Goal: Information Seeking & Learning: Learn about a topic

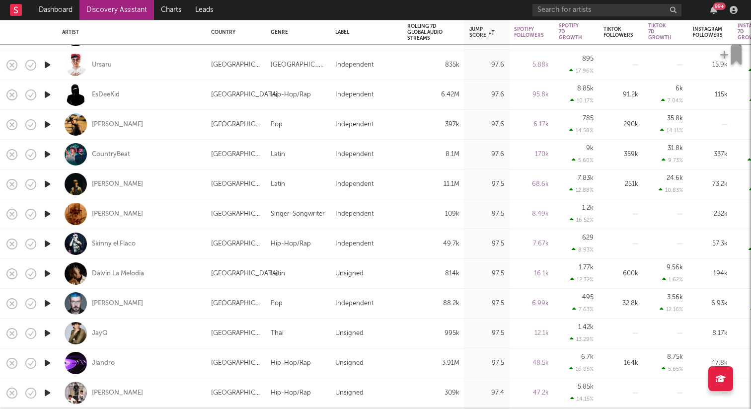
click at [52, 333] on icon "button" at bounding box center [47, 333] width 10 height 12
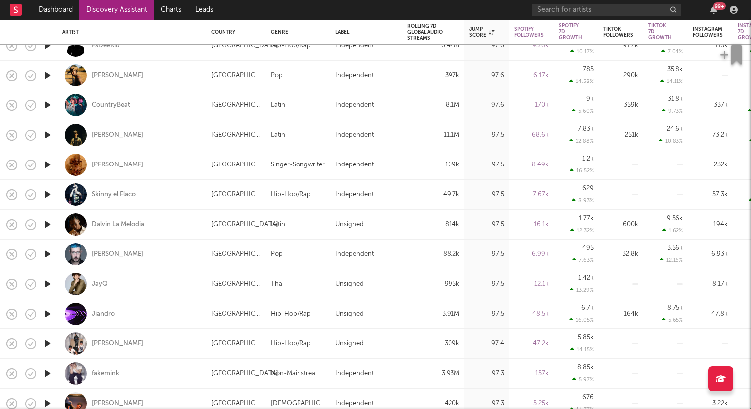
click at [45, 311] on icon "button" at bounding box center [47, 314] width 10 height 12
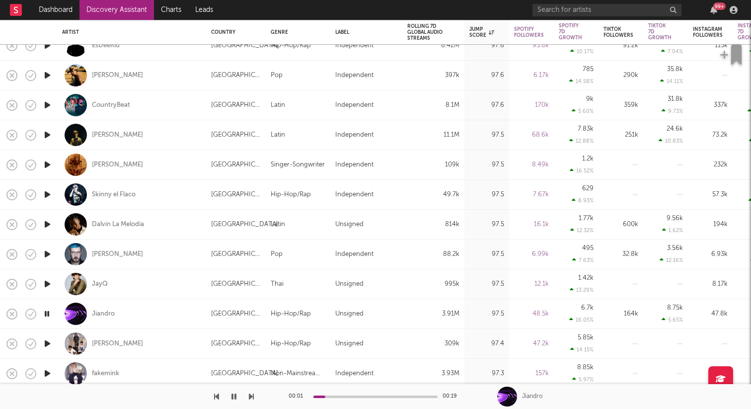
click at [42, 340] on icon "button" at bounding box center [47, 343] width 10 height 12
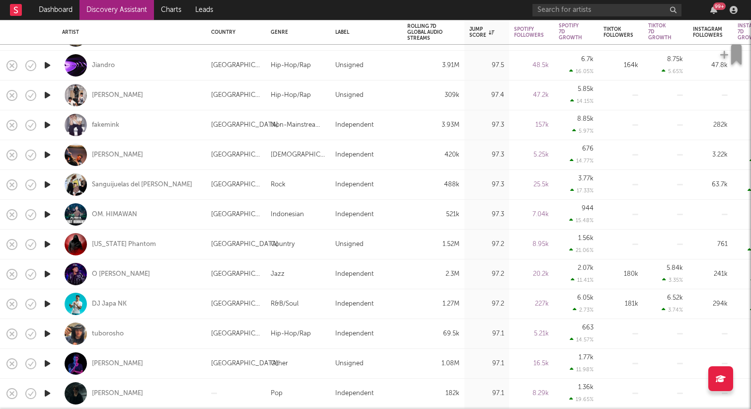
click at [45, 332] on icon "button" at bounding box center [47, 334] width 10 height 12
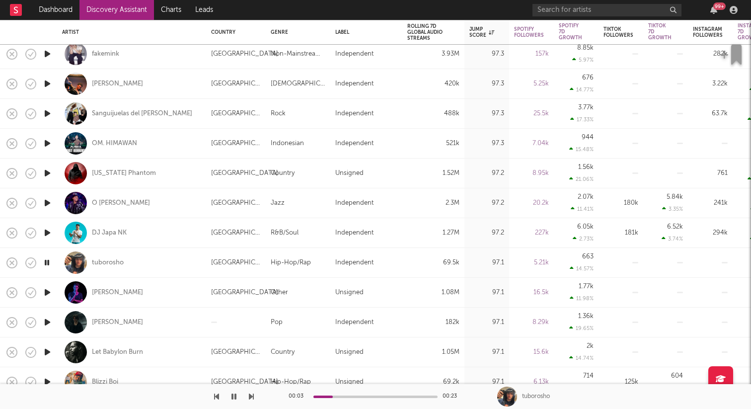
click at [46, 324] on icon "button" at bounding box center [47, 322] width 10 height 12
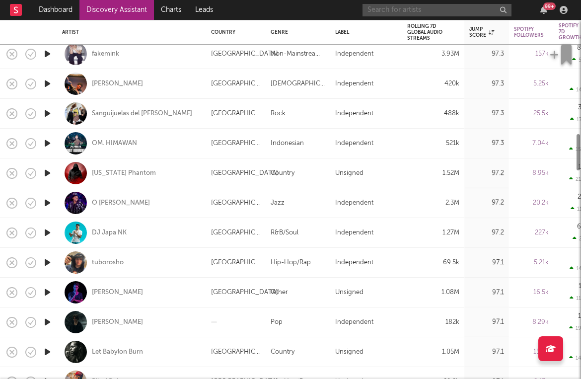
click at [478, 11] on input "text" at bounding box center [437, 10] width 149 height 12
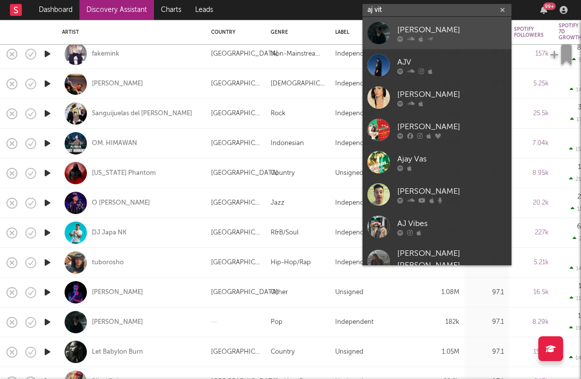
type input "aj vit"
click at [416, 25] on div "[PERSON_NAME]" at bounding box center [452, 30] width 109 height 12
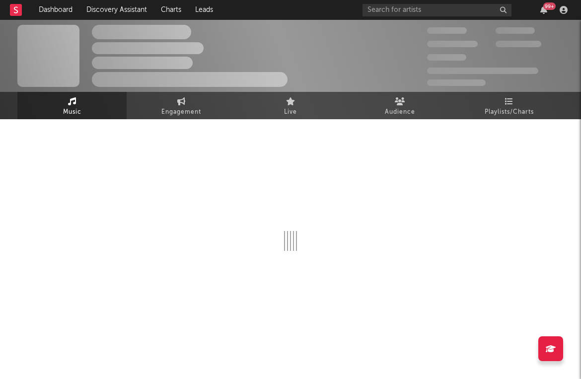
select select "6m"
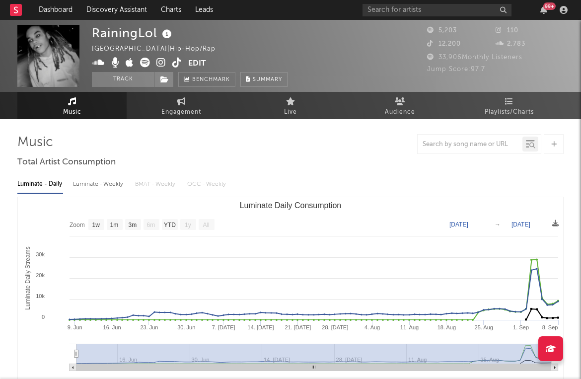
select select "1w"
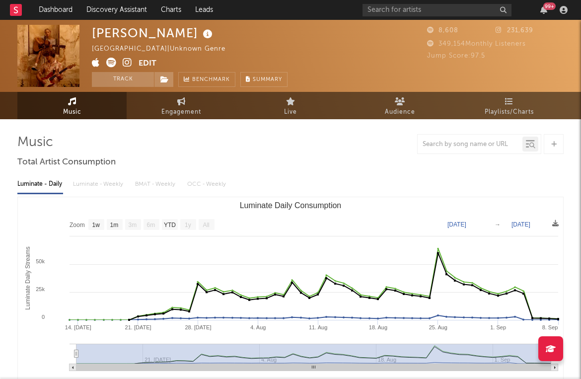
select select "1w"
click at [119, 8] on link "Discovery Assistant" at bounding box center [117, 10] width 75 height 20
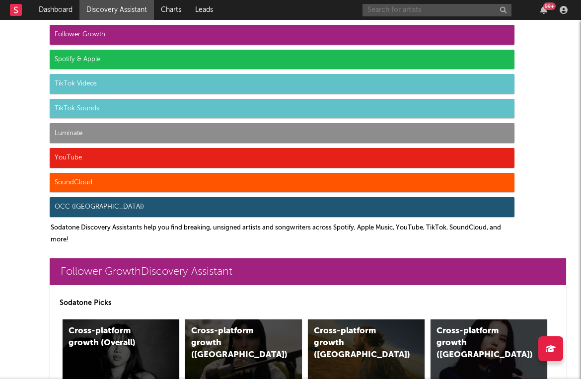
click at [441, 12] on input "text" at bounding box center [437, 10] width 149 height 12
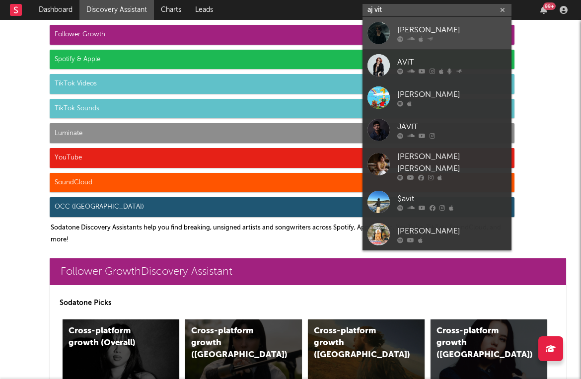
type input "aj vit"
click at [395, 34] on link "[PERSON_NAME]" at bounding box center [437, 33] width 149 height 32
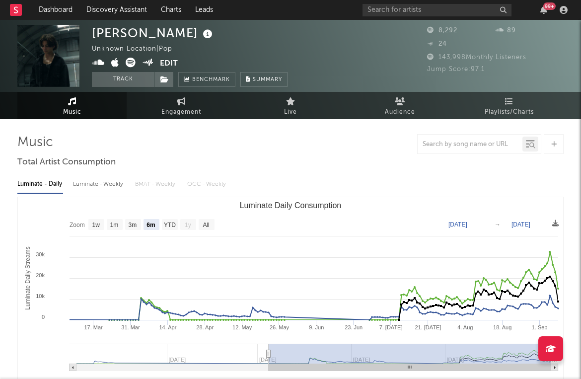
select select "6m"
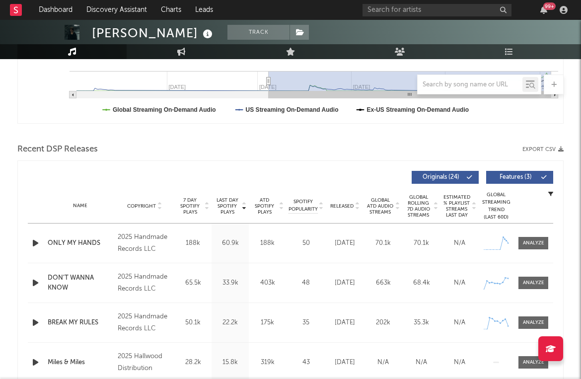
scroll to position [323, 0]
